Goal: Task Accomplishment & Management: Use online tool/utility

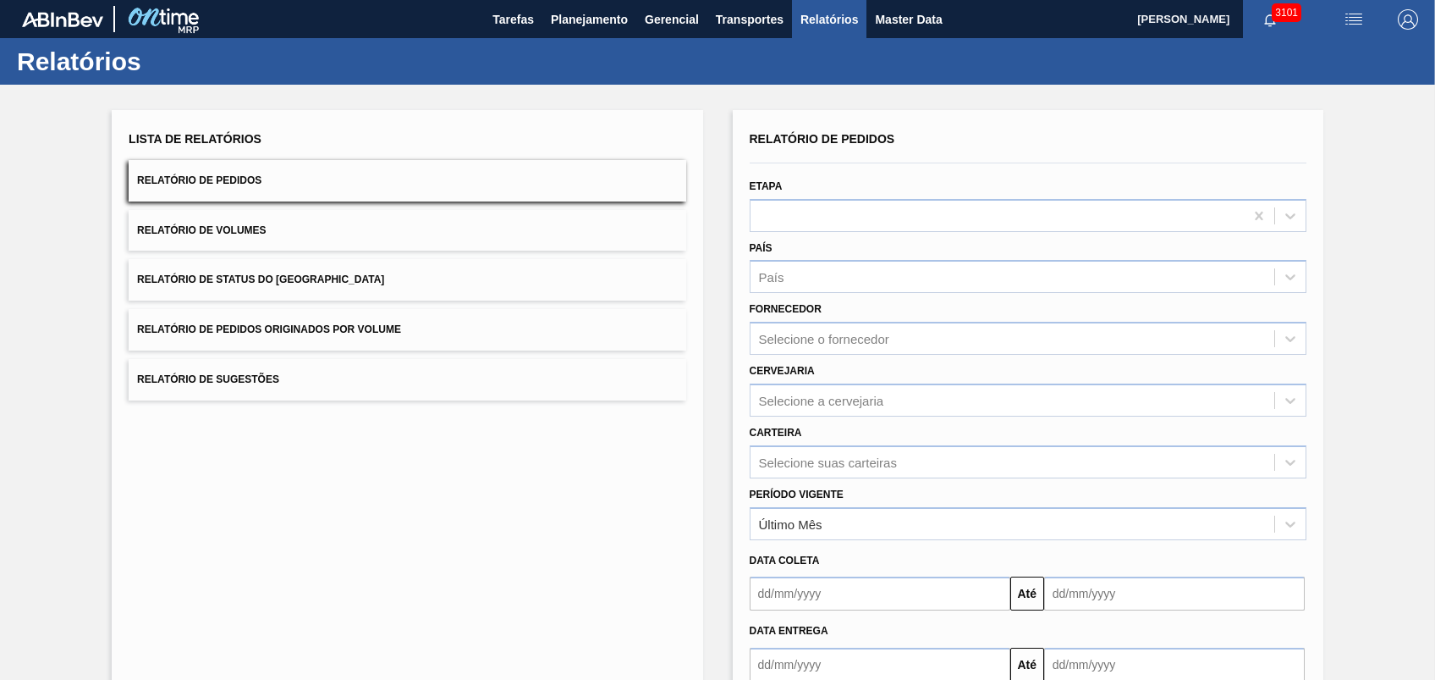
click at [435, 325] on button "Relatório de Pedidos Originados por Volume" at bounding box center [407, 329] width 557 height 41
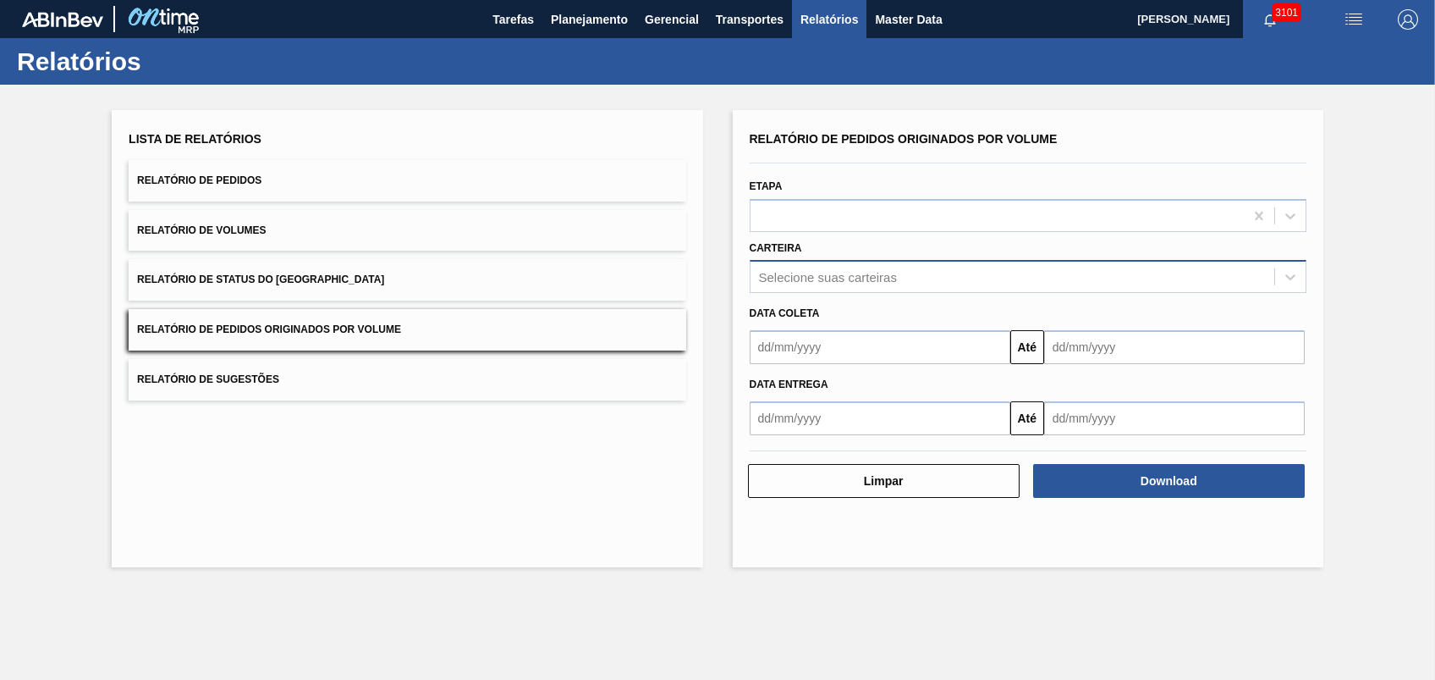
click at [787, 283] on div "Selecione suas carteiras" at bounding box center [828, 277] width 138 height 14
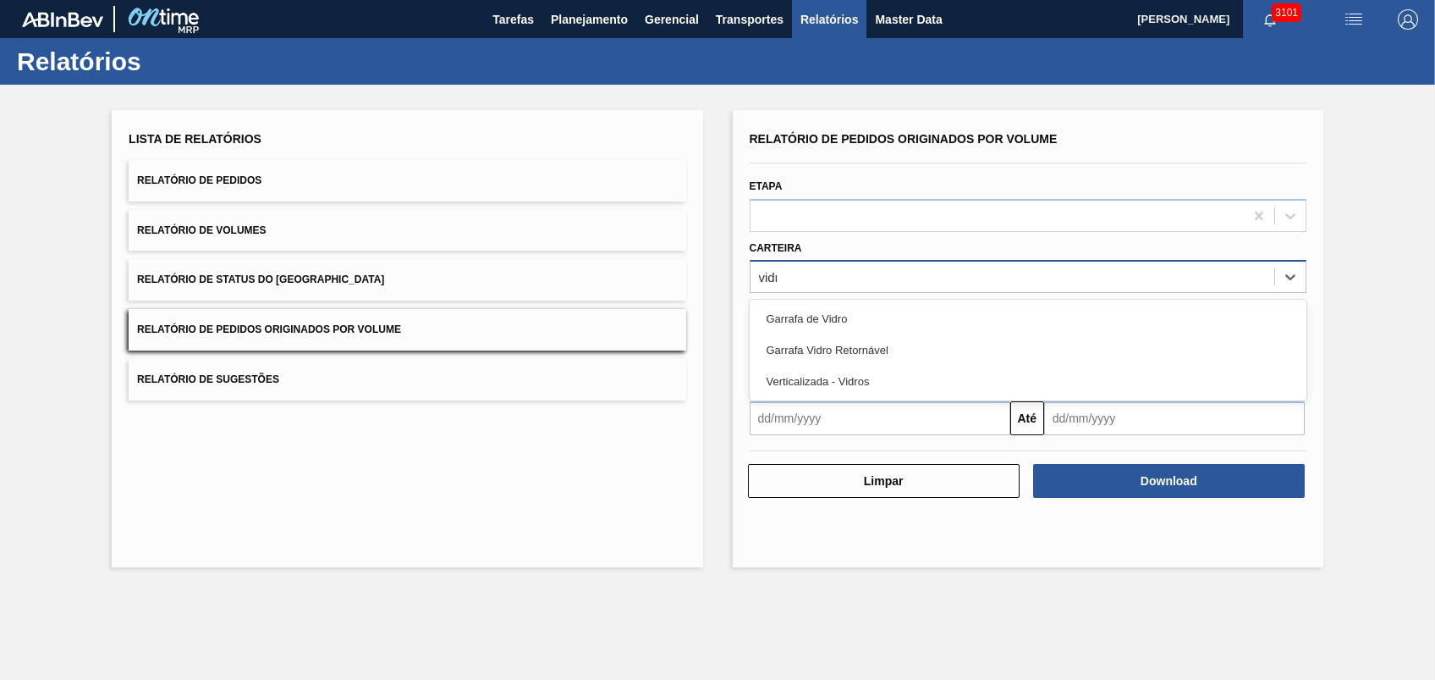
type input "vidro"
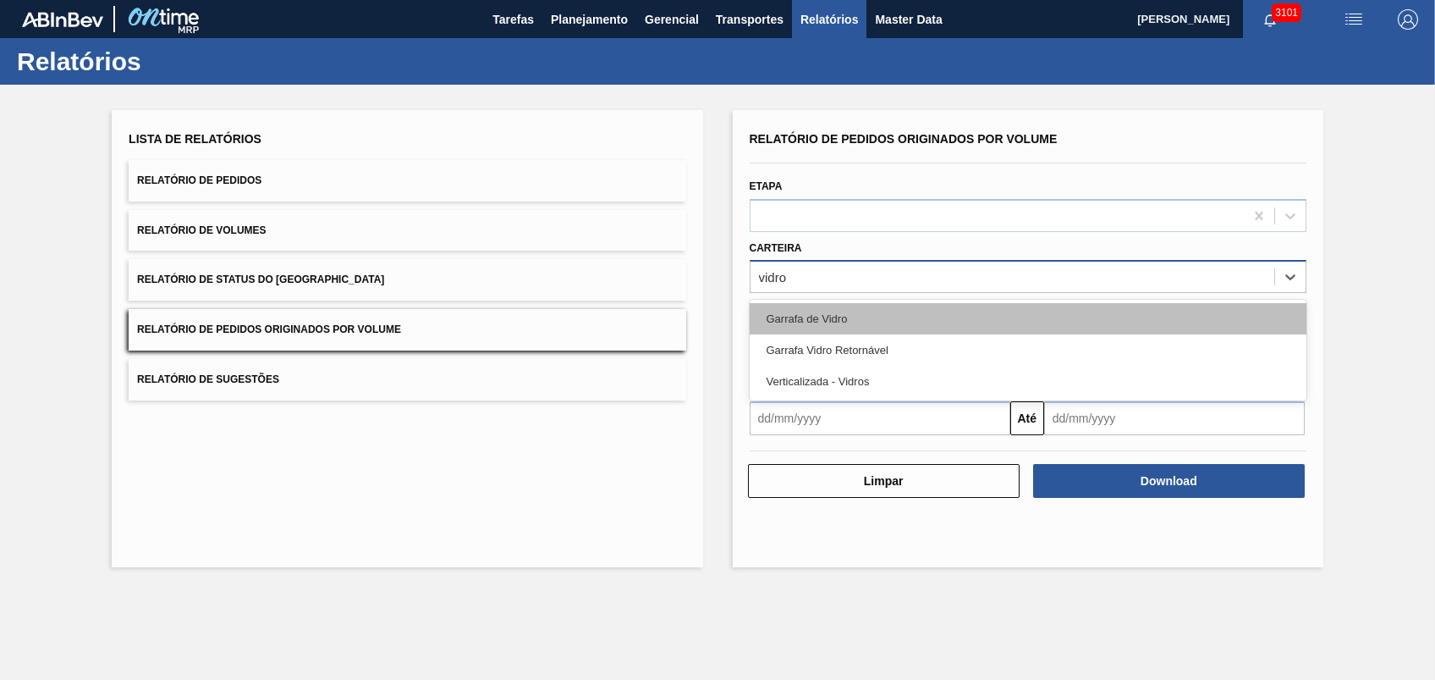
click at [838, 313] on div "Garrafa de Vidro" at bounding box center [1028, 318] width 557 height 31
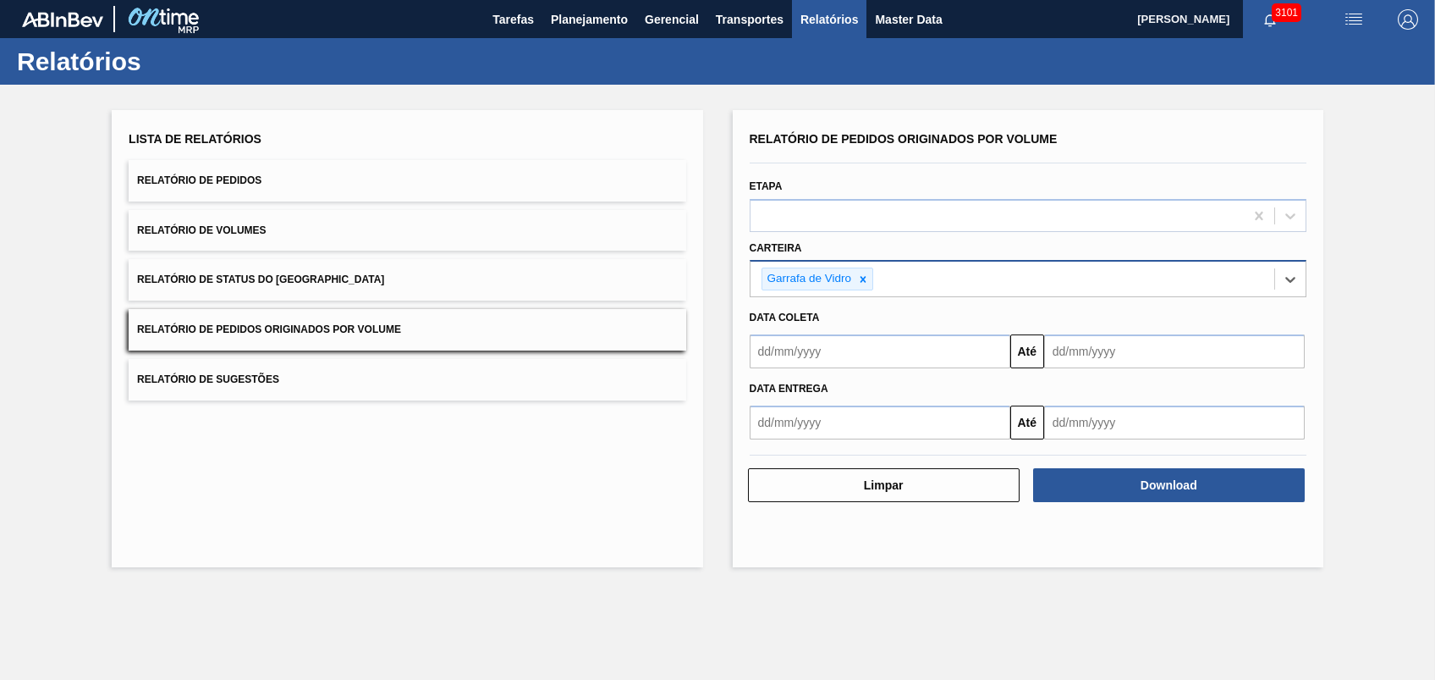
click at [840, 330] on div "Até" at bounding box center [1028, 349] width 570 height 38
click at [849, 350] on input "text" at bounding box center [880, 351] width 261 height 34
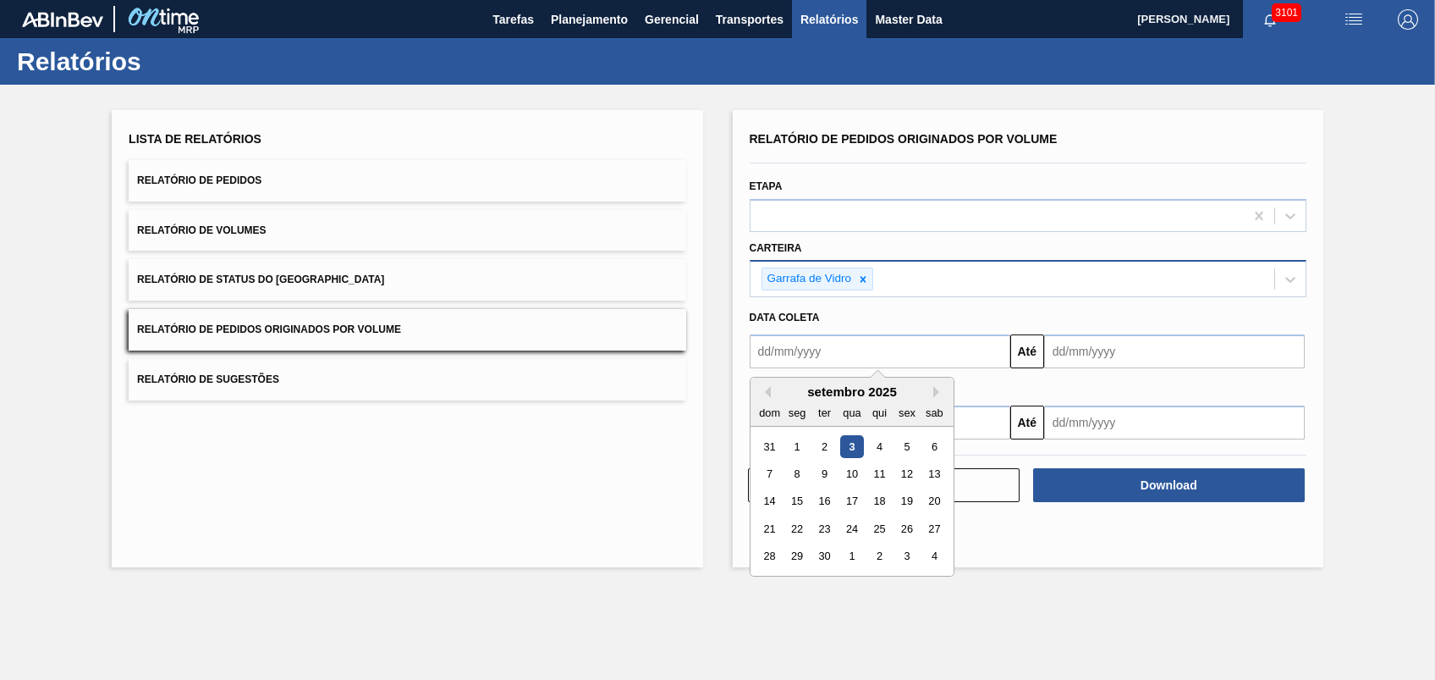
type input "[DATE]"
click at [1072, 372] on div "Data entrega" at bounding box center [1028, 386] width 570 height 29
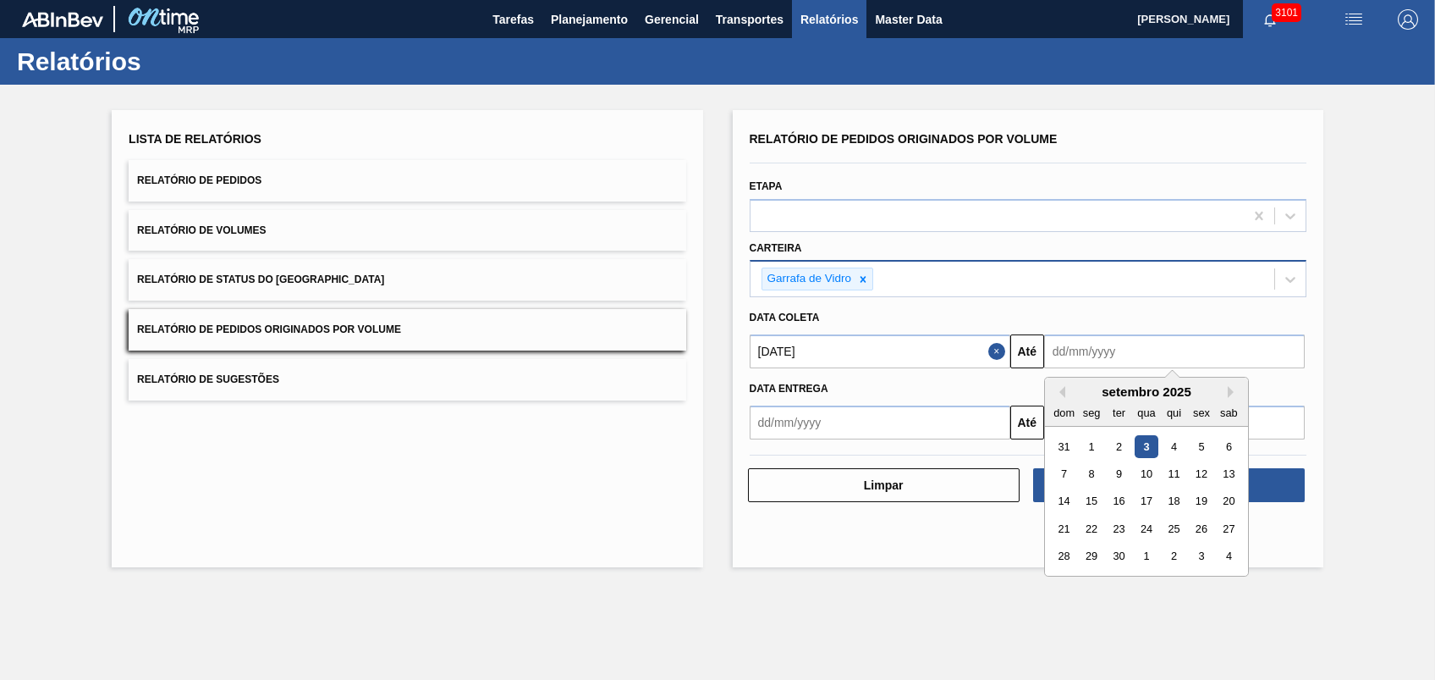
click at [1085, 353] on input "text" at bounding box center [1174, 351] width 261 height 34
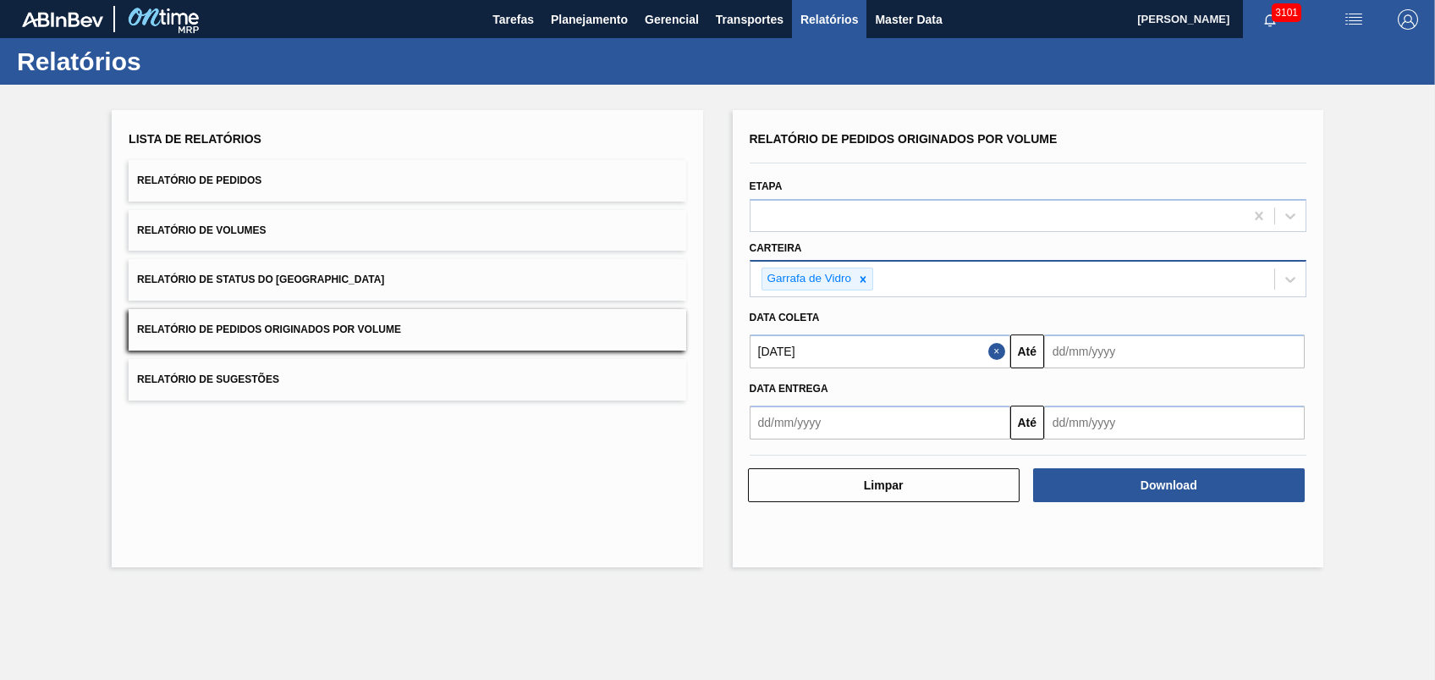
click at [933, 511] on div "Relatório de Pedidos Originados por Volume Etapa Carteira Garrafa de Vidro Data…" at bounding box center [1028, 338] width 591 height 457
click at [1110, 363] on input "text" at bounding box center [1174, 351] width 261 height 34
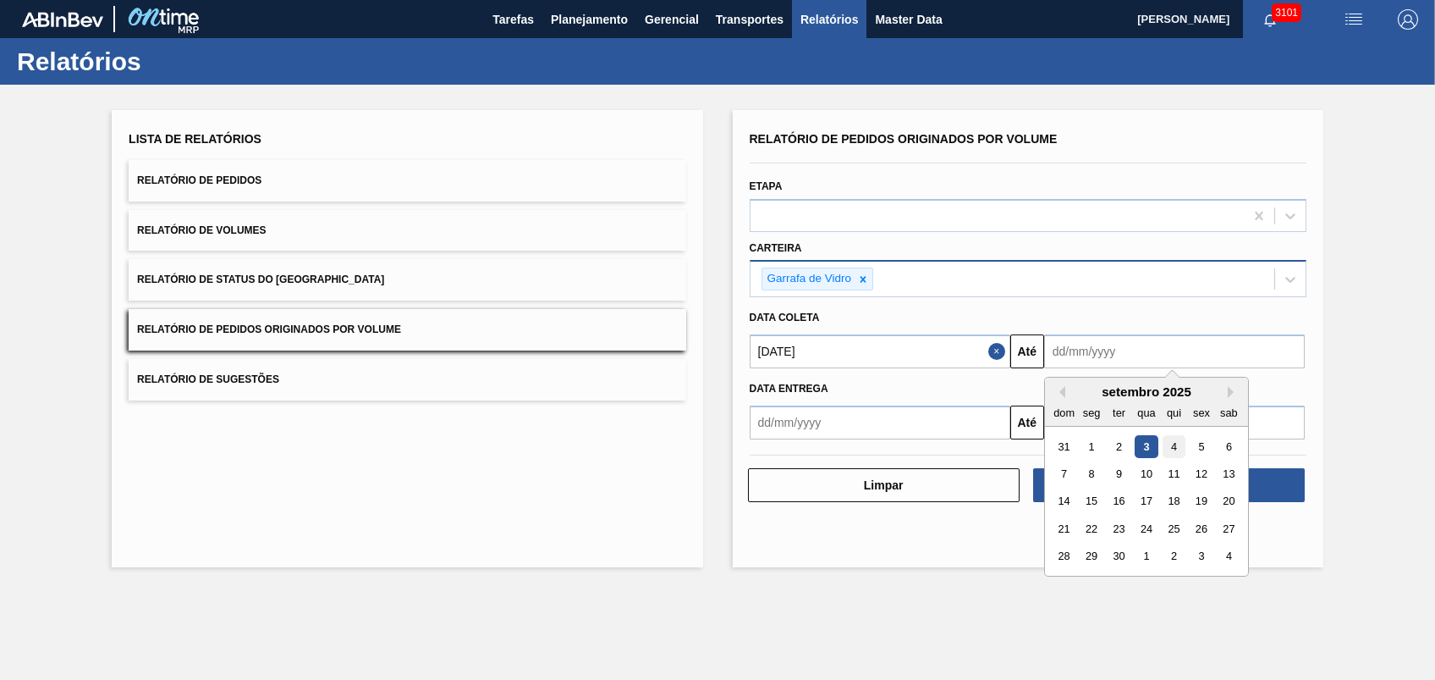
click at [1173, 447] on div "4" at bounding box center [1174, 446] width 23 height 23
type input "[DATE]"
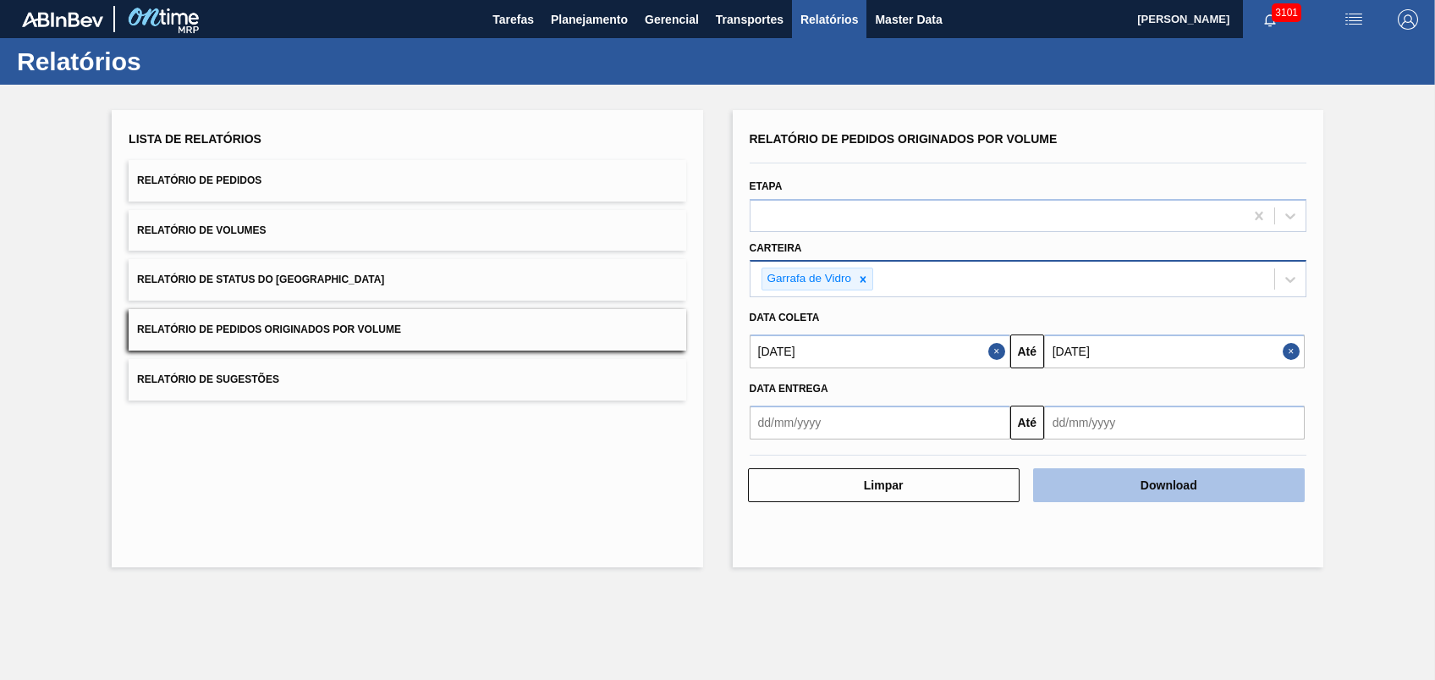
click at [1135, 468] on button "Download" at bounding box center [1169, 485] width 272 height 34
